Goal: Transaction & Acquisition: Subscribe to service/newsletter

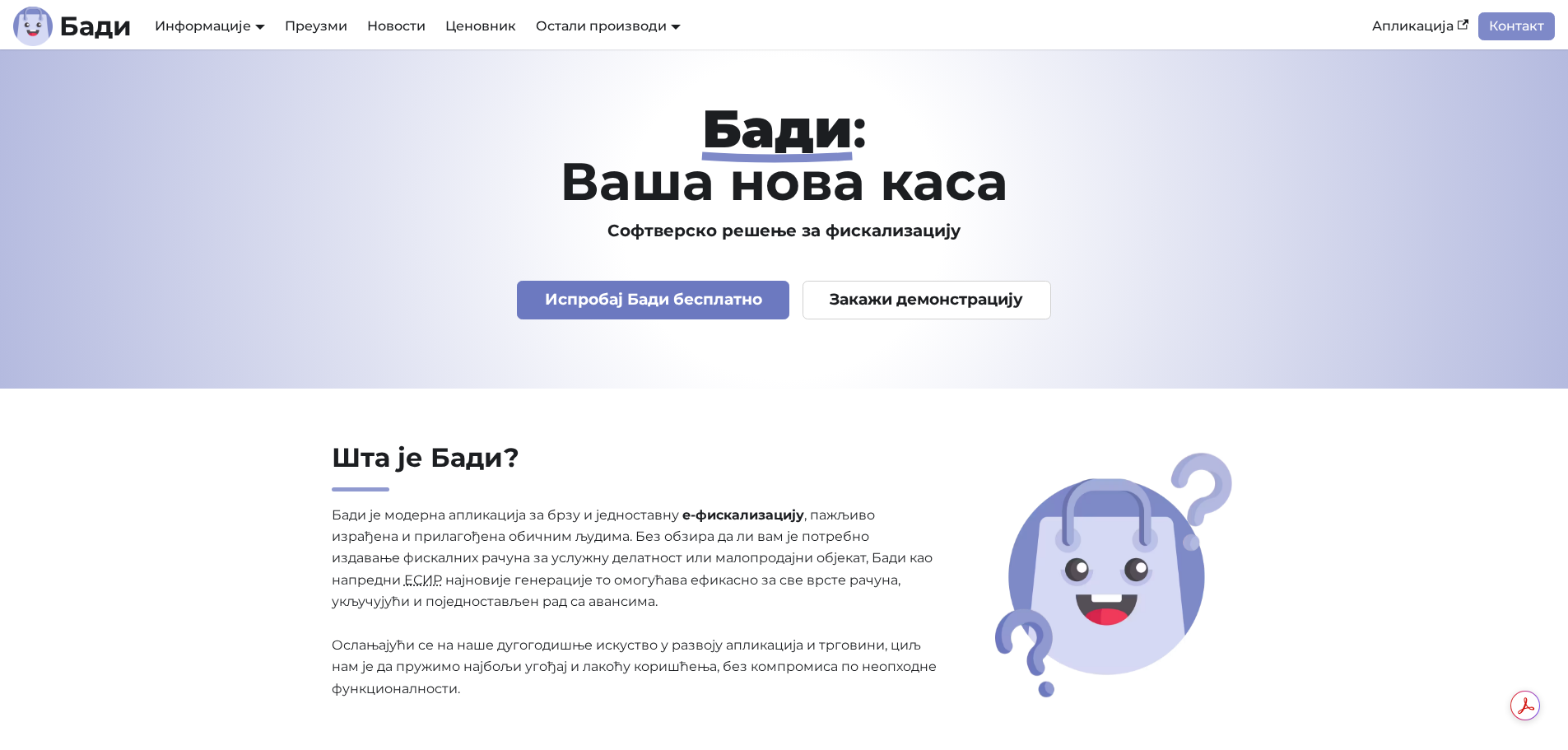
click at [555, 286] on link "Испробај Бади бесплатно" at bounding box center [653, 300] width 272 height 38
click at [706, 304] on link "Испробај Бади бесплатно" at bounding box center [653, 300] width 272 height 38
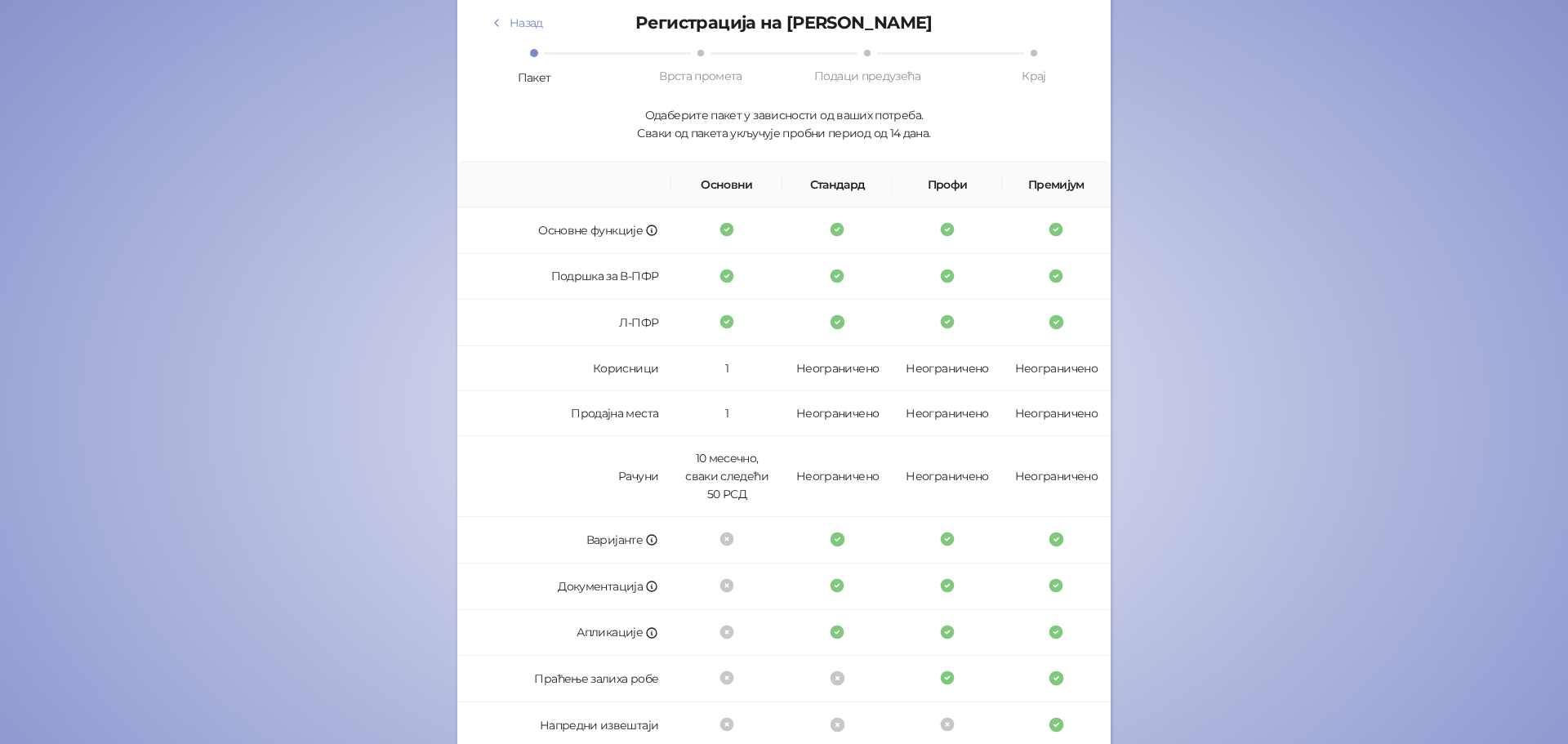
scroll to position [82, 0]
